Goal: Task Accomplishment & Management: Use online tool/utility

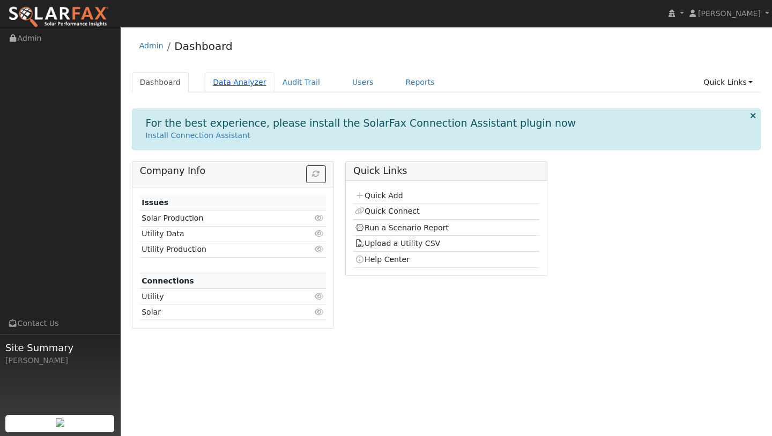
click at [209, 76] on link "Data Analyzer" at bounding box center [240, 82] width 70 height 20
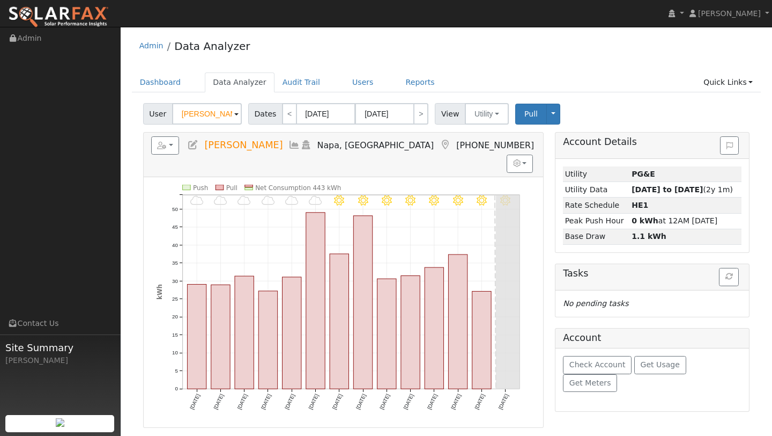
click at [195, 120] on input "Allan Gordon" at bounding box center [207, 113] width 70 height 21
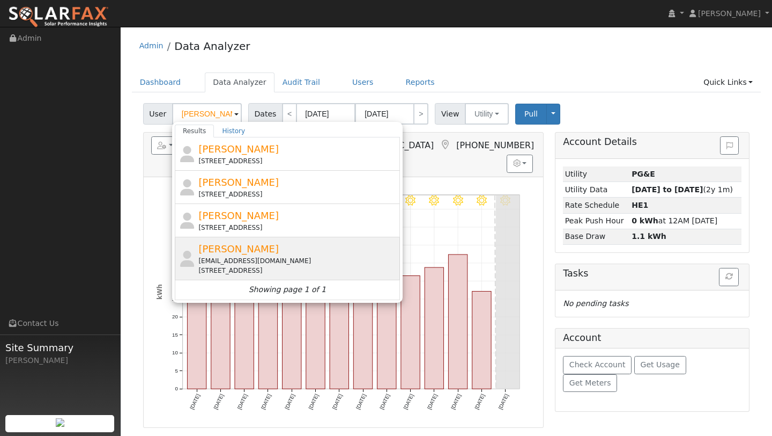
click at [235, 254] on div "Ignacio Delgado rdelgolf@aol.com 262 Fairview Drive, Vacaville, CA 95687" at bounding box center [297, 258] width 199 height 34
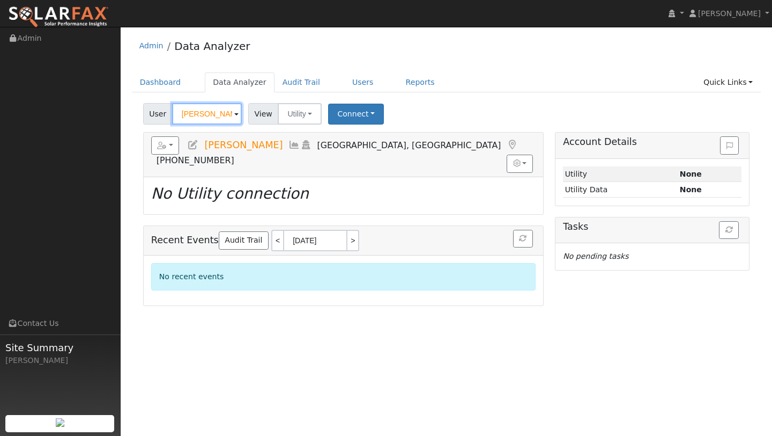
click at [215, 112] on input "Ignacio Delgado" at bounding box center [207, 113] width 70 height 21
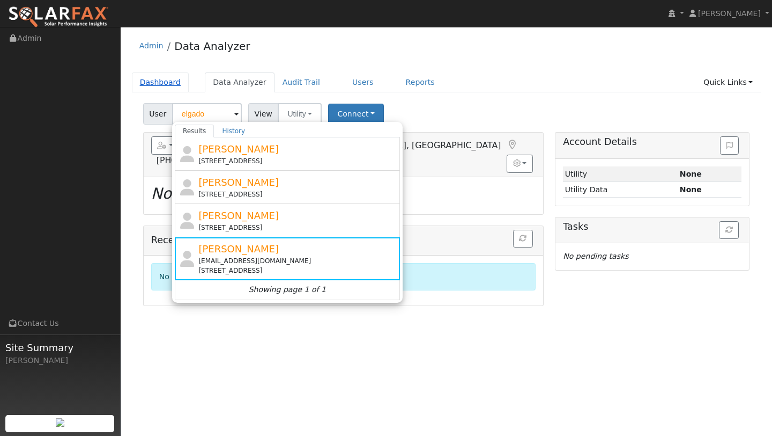
click at [172, 83] on link "Dashboard" at bounding box center [160, 82] width 57 height 20
type input "Ignacio Delgado"
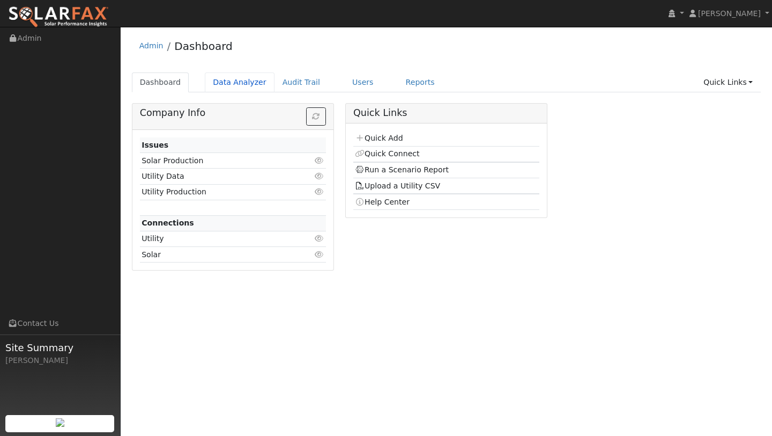
click at [213, 79] on link "Data Analyzer" at bounding box center [240, 82] width 70 height 20
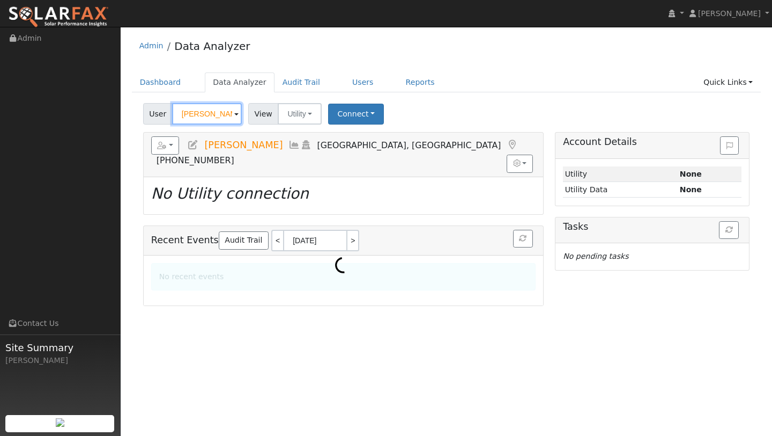
click at [214, 114] on input "Ignacio Delgado" at bounding box center [207, 113] width 70 height 21
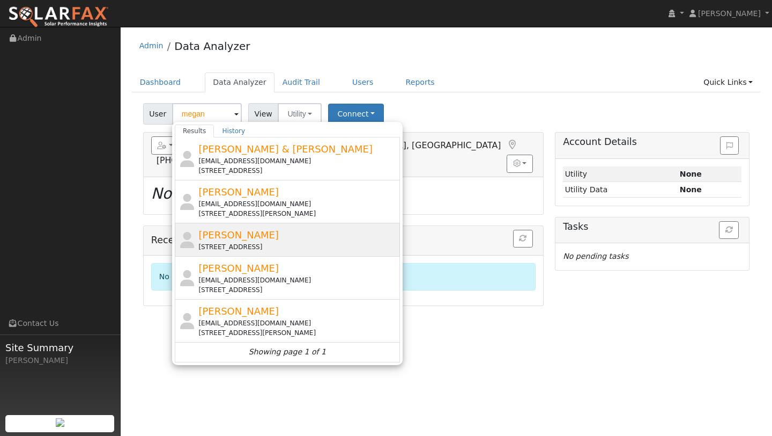
click at [235, 239] on span "[PERSON_NAME]" at bounding box center [238, 234] width 80 height 11
type input "[PERSON_NAME]"
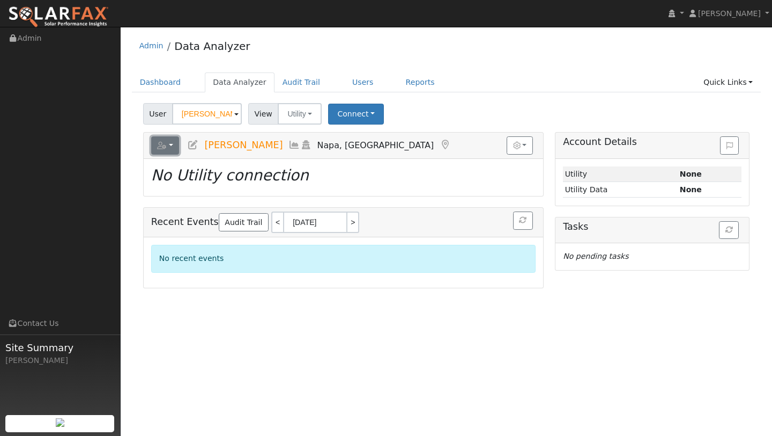
click at [174, 145] on button "button" at bounding box center [165, 145] width 28 height 18
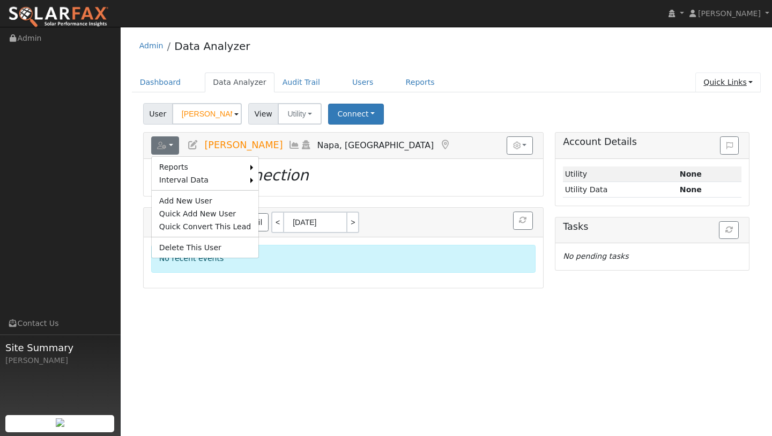
click at [749, 86] on link "Quick Links" at bounding box center [728, 82] width 65 height 20
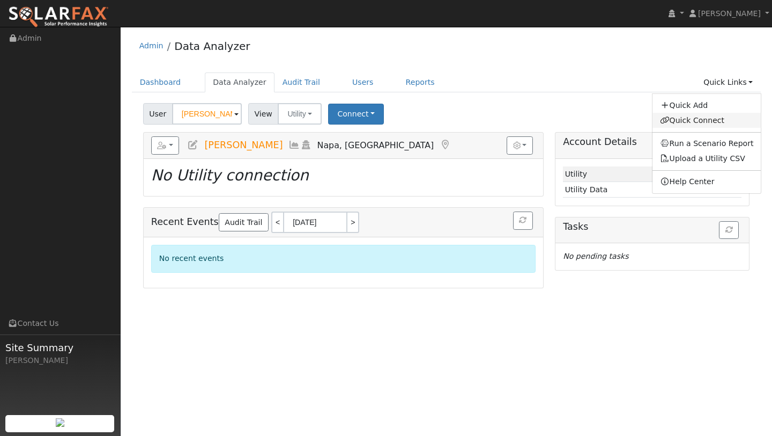
click at [699, 118] on link "Quick Connect" at bounding box center [707, 120] width 109 height 15
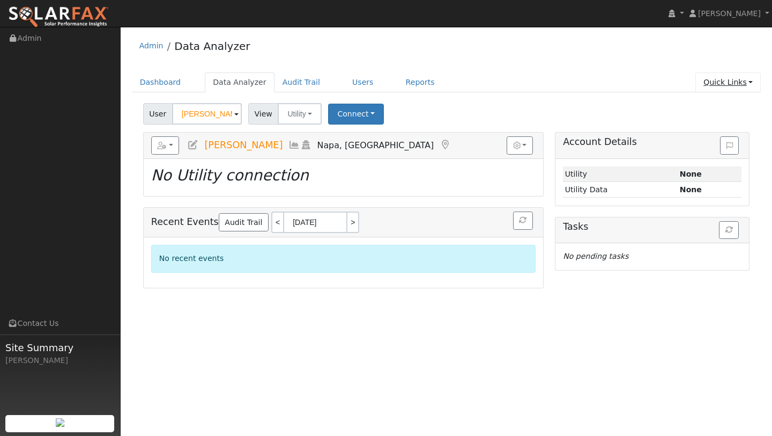
click at [711, 84] on link "Quick Links" at bounding box center [728, 82] width 65 height 20
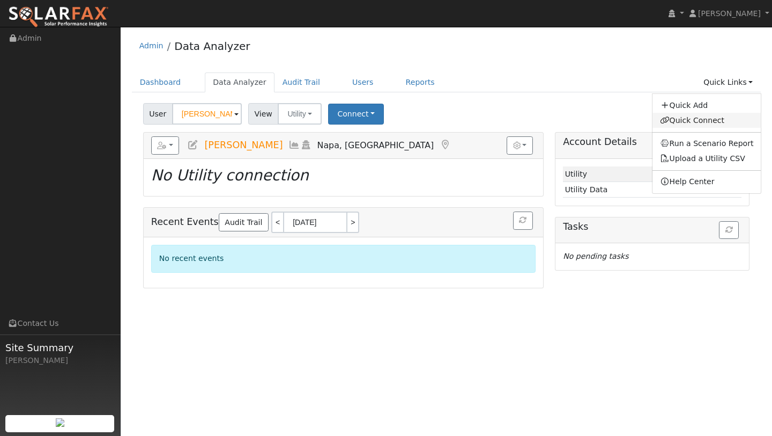
click at [702, 121] on link "Quick Connect" at bounding box center [707, 120] width 109 height 15
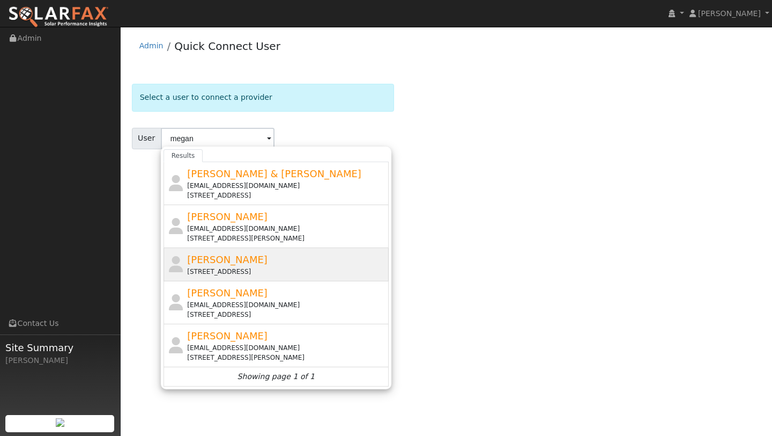
click at [232, 272] on div "[STREET_ADDRESS]" at bounding box center [286, 272] width 199 height 10
type input "[PERSON_NAME]"
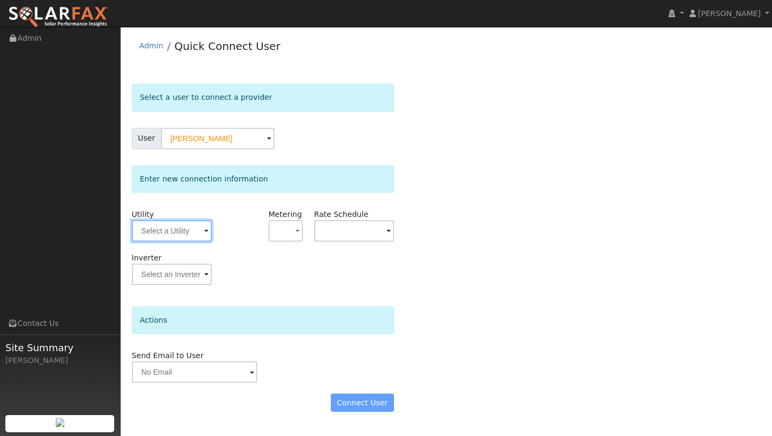
click at [152, 235] on input "text" at bounding box center [172, 230] width 80 height 21
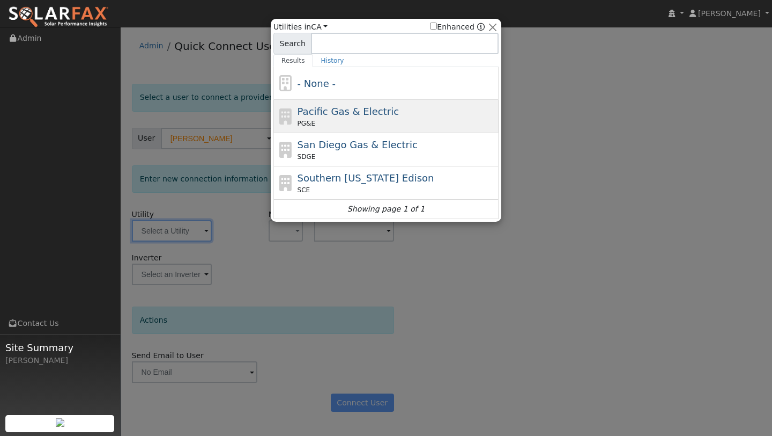
click at [290, 122] on icon at bounding box center [286, 116] width 18 height 16
type input "PG&E"
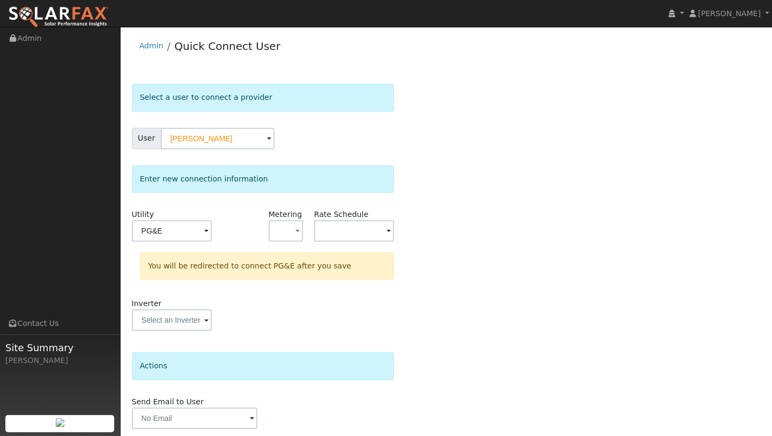
scroll to position [38, 0]
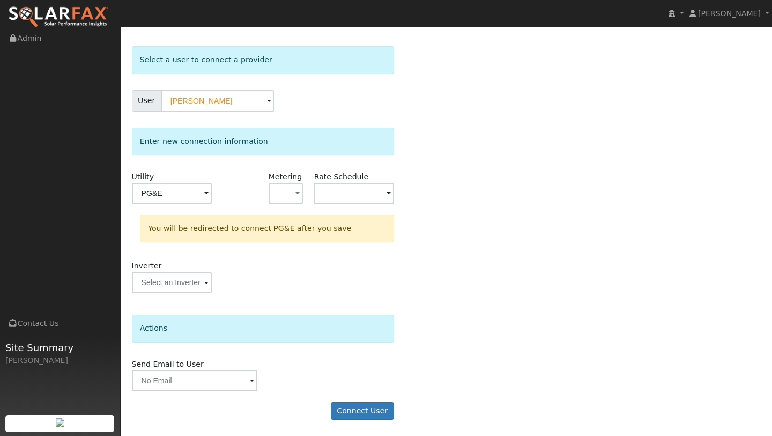
click at [354, 422] on form "Select a user to connect a provider User [PERSON_NAME] Account Default Account …" at bounding box center [263, 238] width 262 height 384
click at [354, 414] on button "Connect User" at bounding box center [362, 411] width 63 height 18
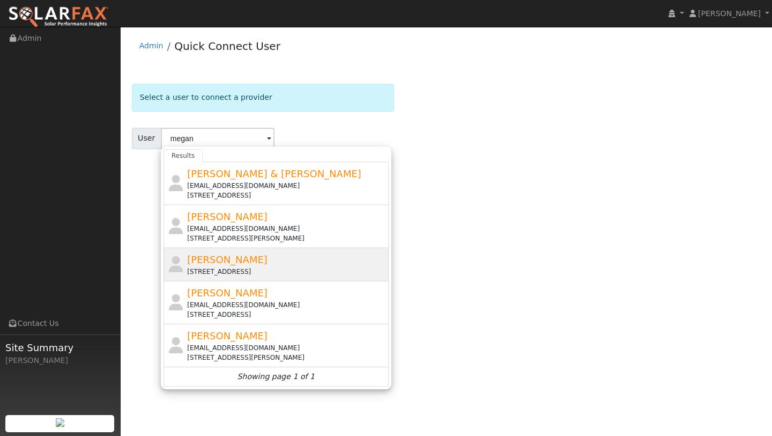
click at [275, 268] on div "[STREET_ADDRESS]" at bounding box center [286, 272] width 199 height 10
type input "[PERSON_NAME]"
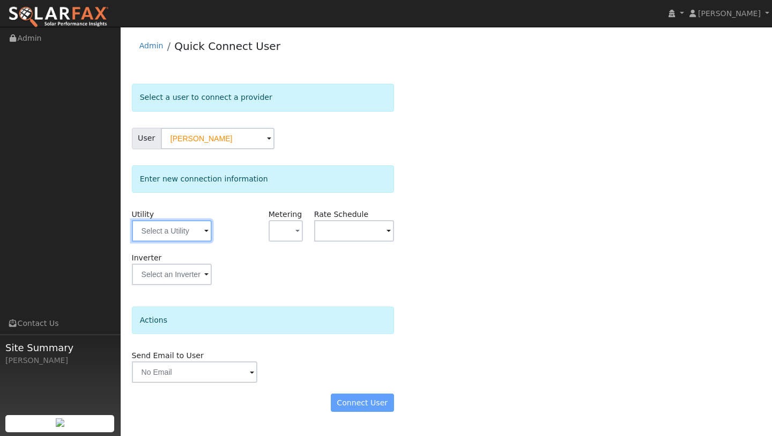
drag, startPoint x: 183, startPoint y: 233, endPoint x: 183, endPoint y: 246, distance: 12.9
click at [183, 233] on input "text" at bounding box center [172, 230] width 80 height 21
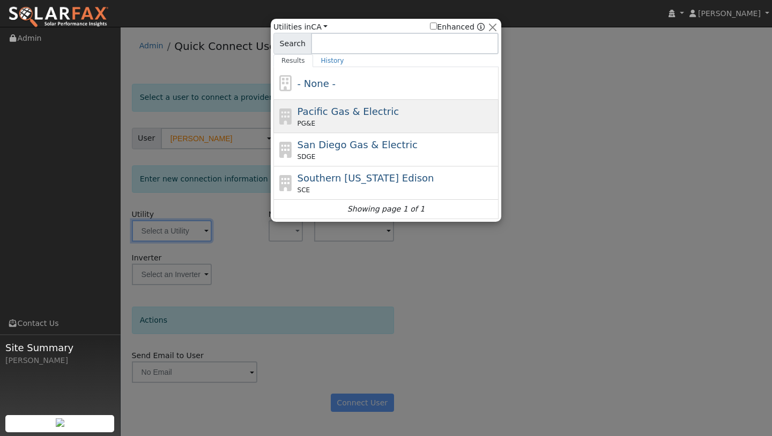
click at [293, 120] on div "Pacific Gas & Electric PG&E" at bounding box center [386, 116] width 225 height 33
type input "PG&E"
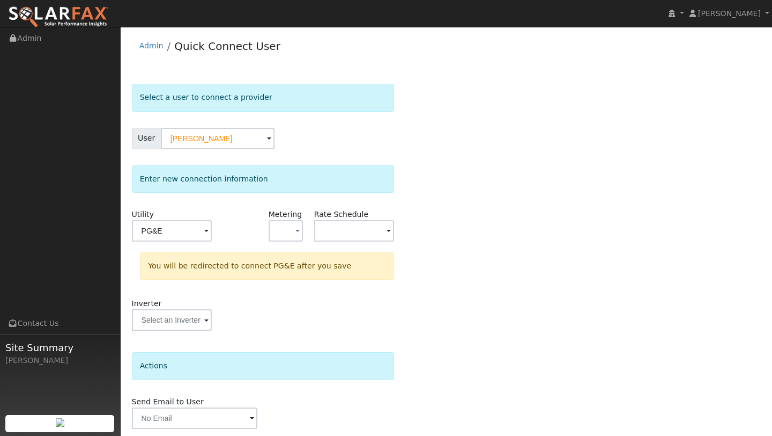
scroll to position [38, 0]
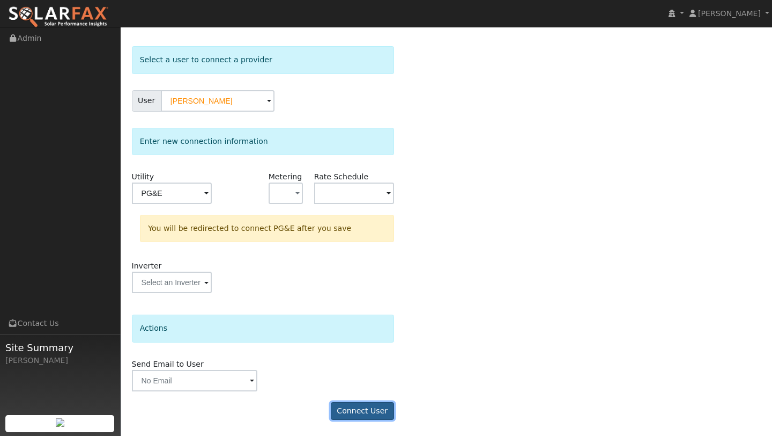
click at [358, 405] on button "Connect User" at bounding box center [362, 411] width 63 height 18
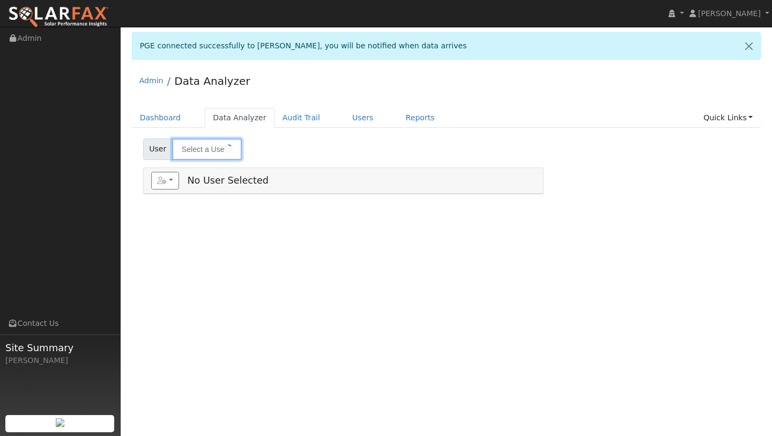
type input "[PERSON_NAME]"
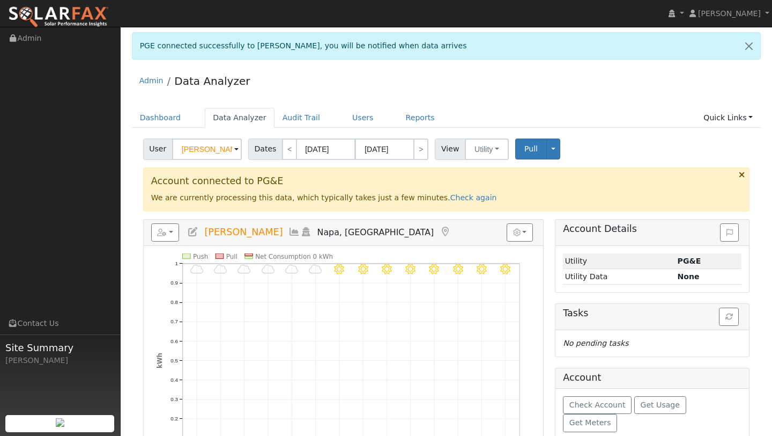
click at [76, 18] on img at bounding box center [58, 17] width 101 height 23
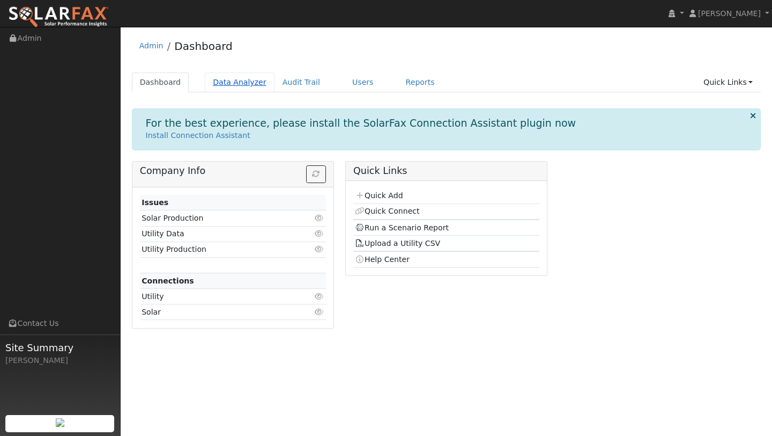
click at [232, 85] on link "Data Analyzer" at bounding box center [240, 82] width 70 height 20
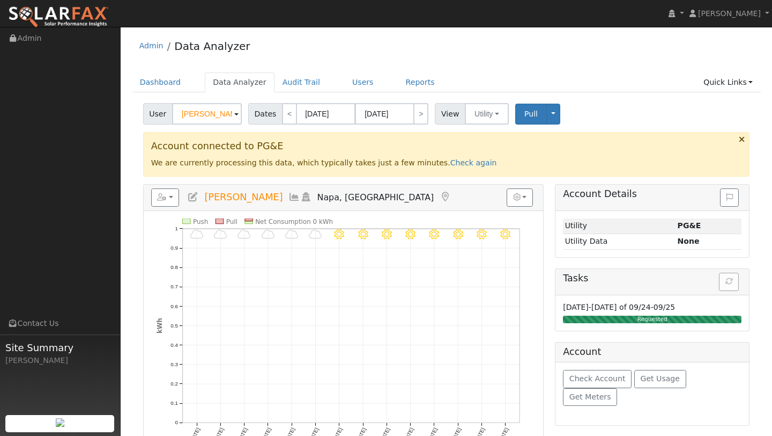
click at [65, 26] on img at bounding box center [58, 17] width 101 height 23
